Goal: Find contact information: Find contact information

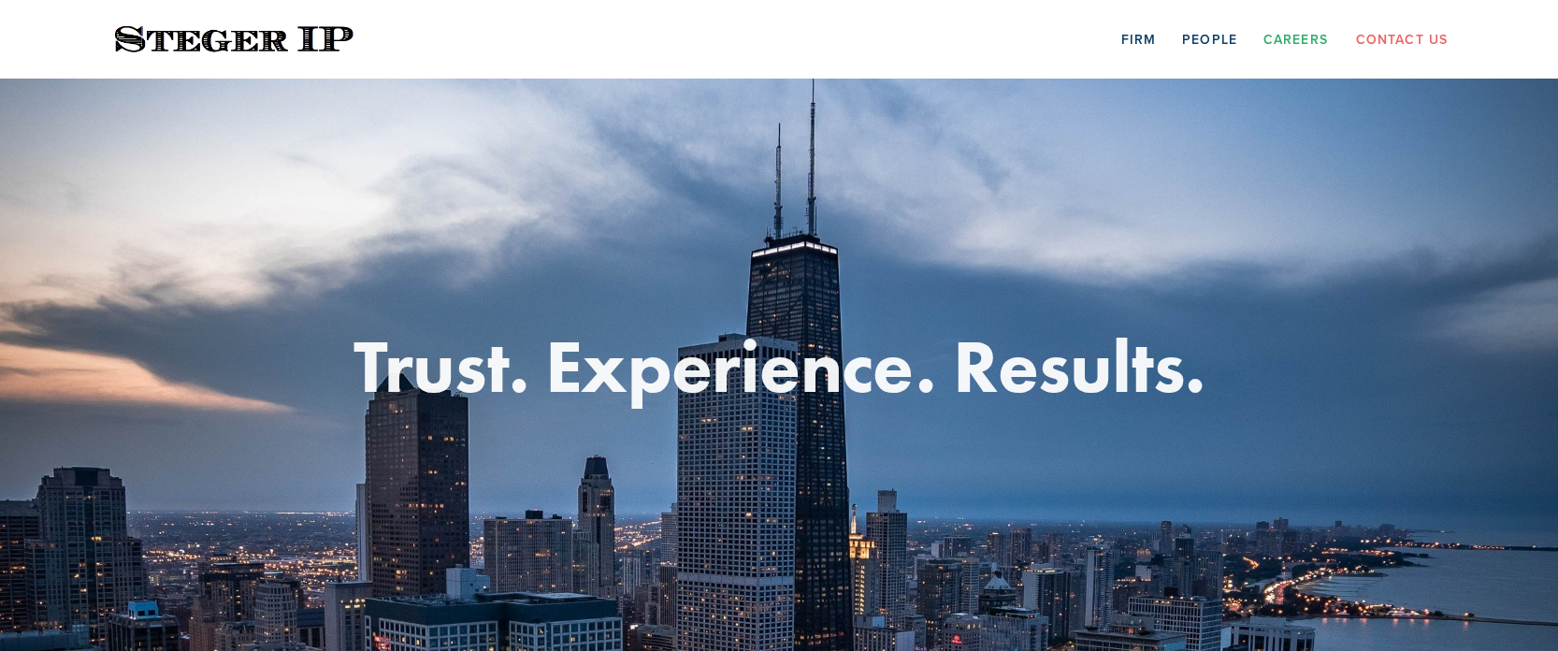
click at [1301, 36] on link "Careers" at bounding box center [1296, 38] width 65 height 29
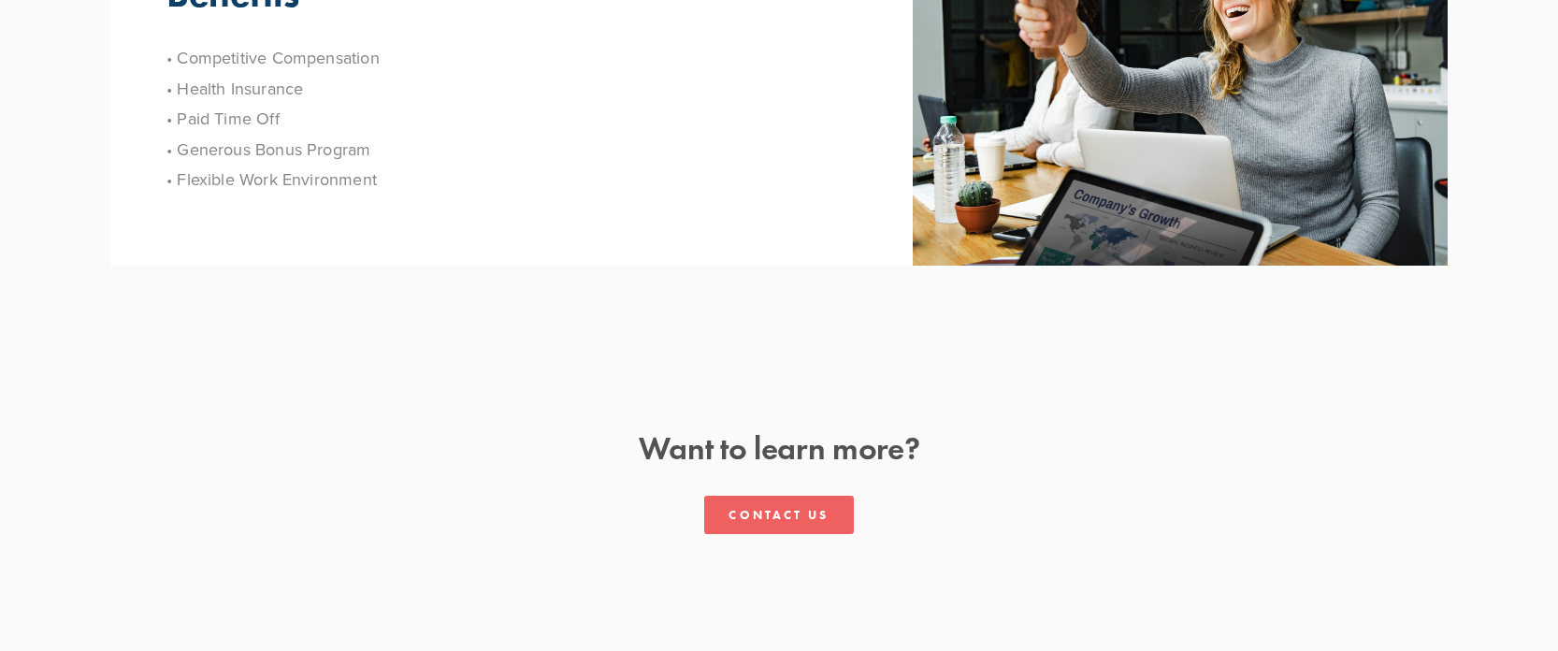
scroll to position [676, 0]
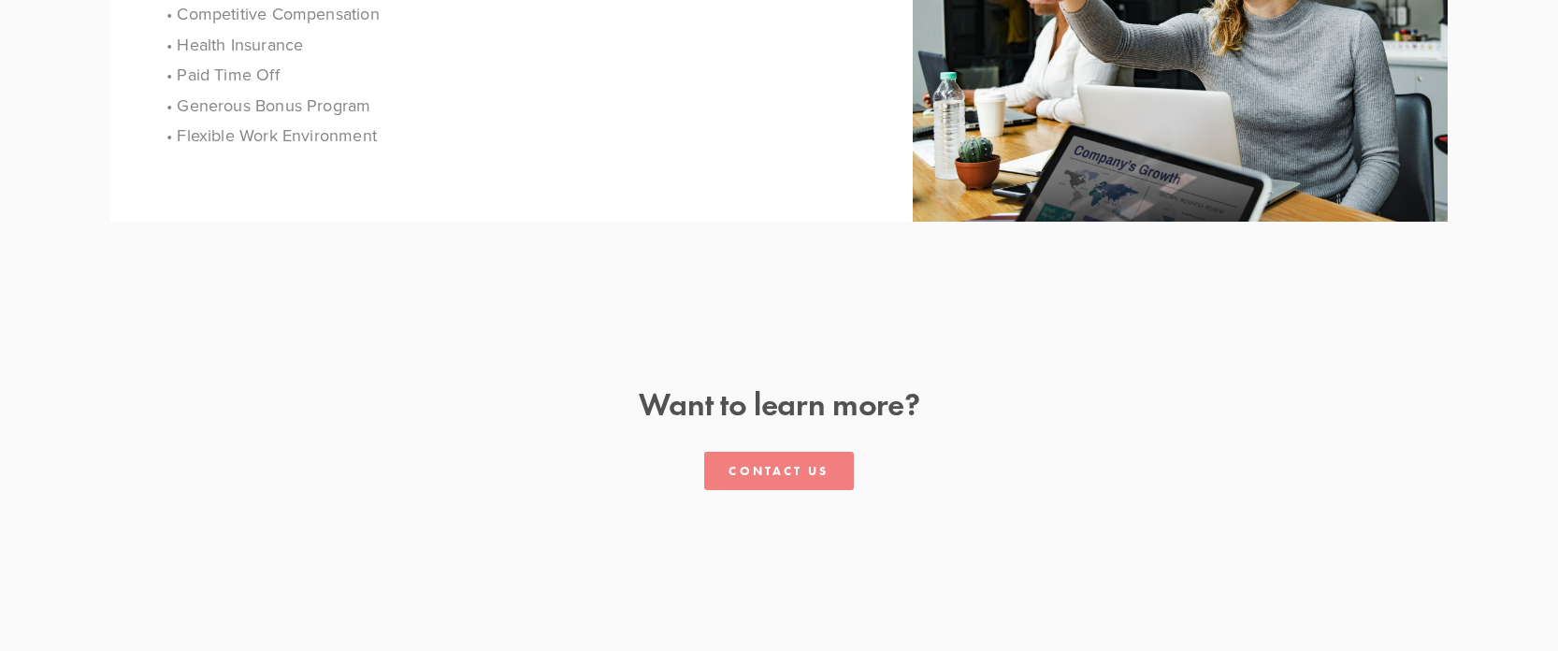
click at [796, 470] on link "Contact Us" at bounding box center [778, 471] width 149 height 38
